Goal: Task Accomplishment & Management: Complete application form

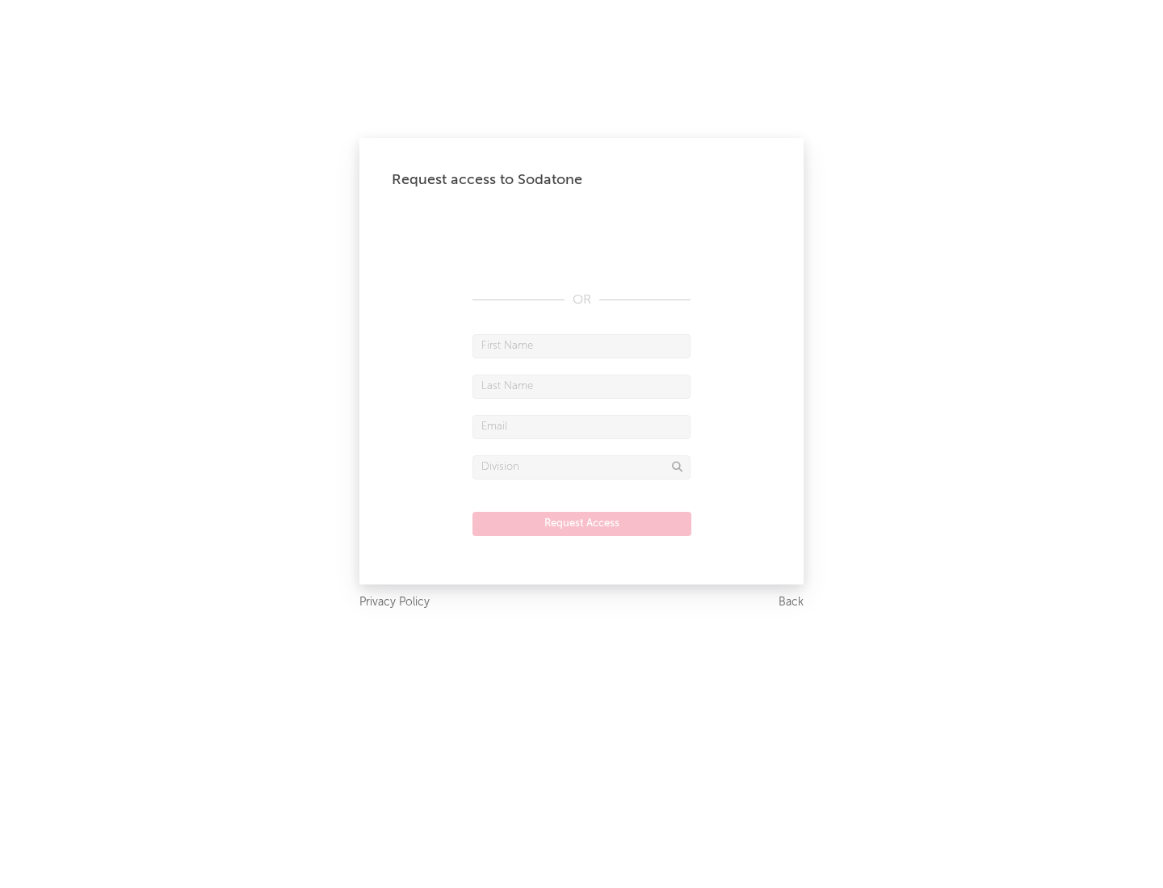
click at [581, 346] on input "text" at bounding box center [581, 346] width 218 height 24
type input "[PERSON_NAME]"
click at [581, 386] on input "text" at bounding box center [581, 387] width 218 height 24
type input "[PERSON_NAME]"
click at [581, 426] on input "text" at bounding box center [581, 427] width 218 height 24
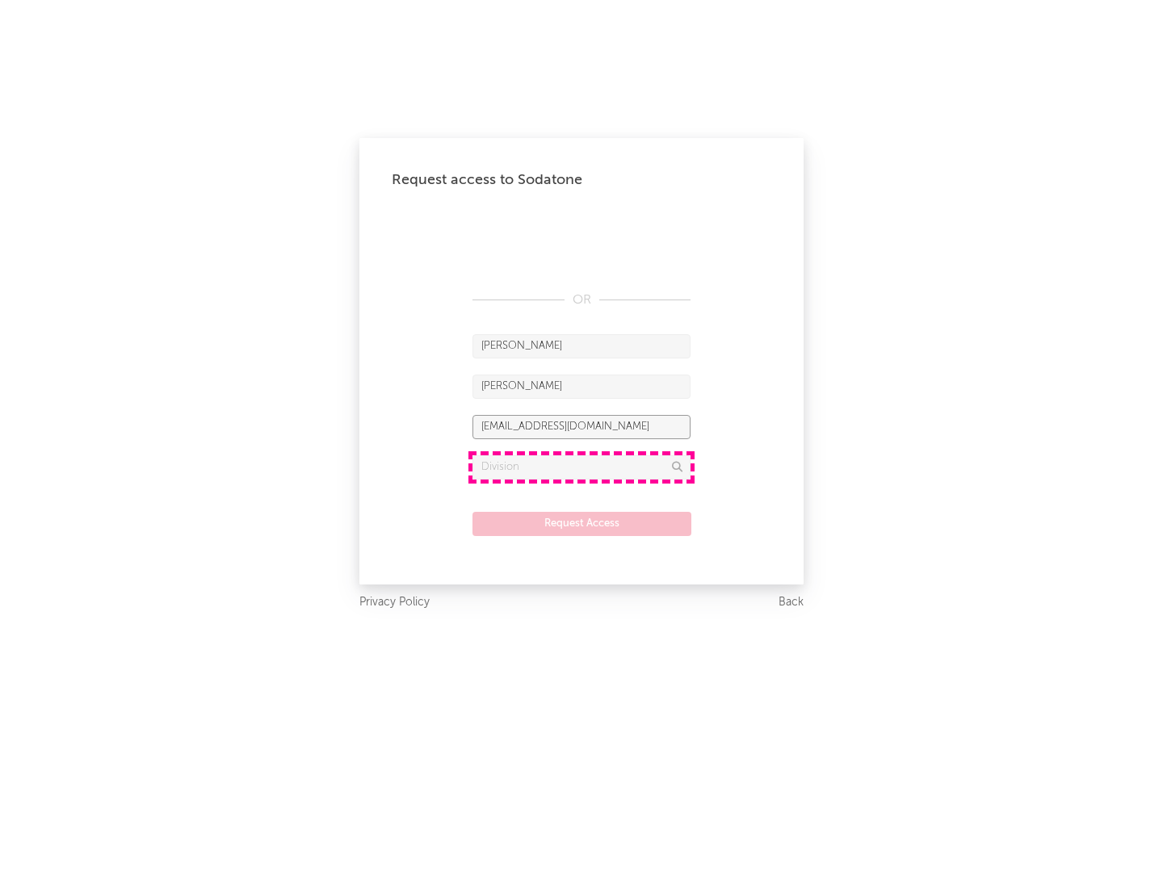
type input "[EMAIL_ADDRESS][DOMAIN_NAME]"
click at [581, 467] on input "text" at bounding box center [581, 467] width 218 height 24
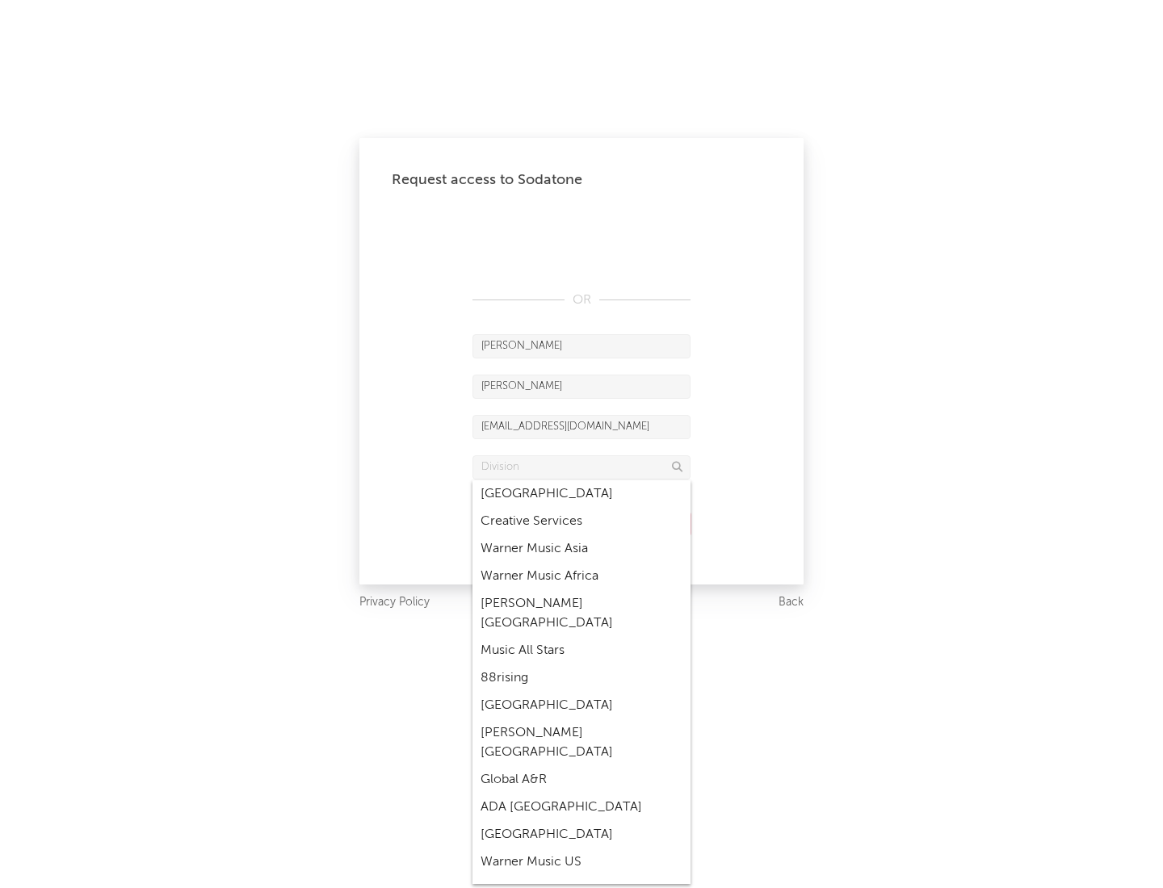
click at [581, 637] on div "Music All Stars" at bounding box center [581, 650] width 218 height 27
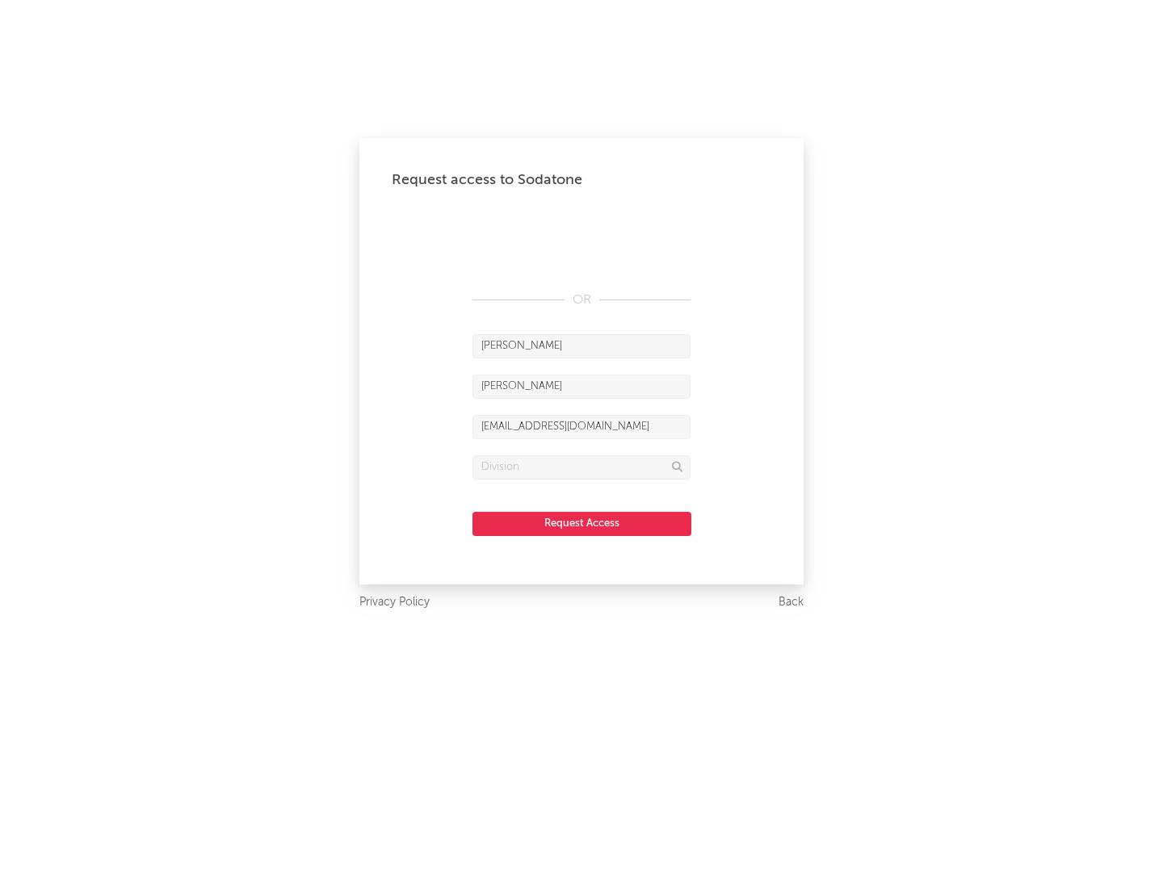
type input "Music All Stars"
click at [581, 523] on button "Request Access" at bounding box center [581, 524] width 219 height 24
